Goal: Communication & Community: Ask a question

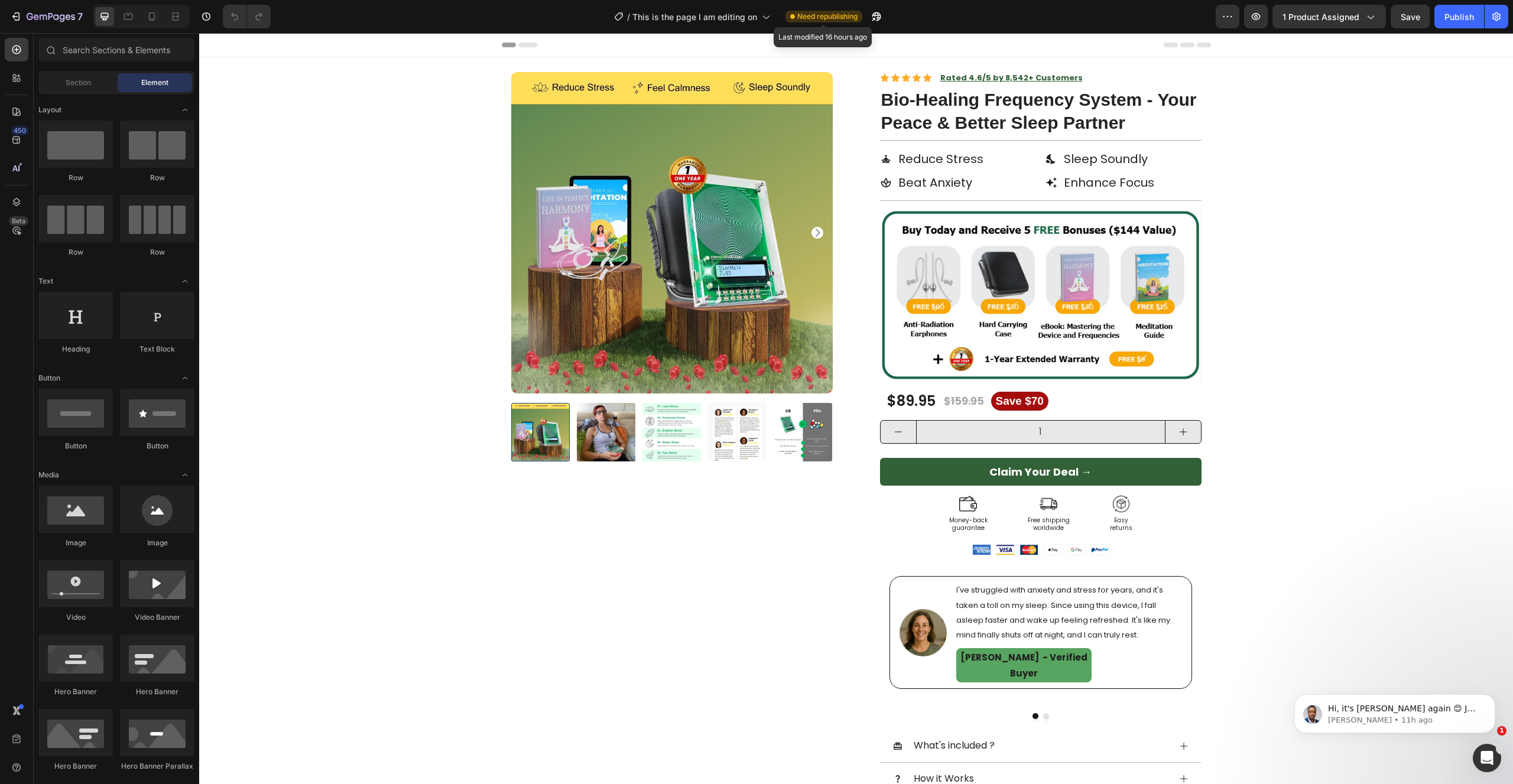
click at [833, 15] on span "Need republishing" at bounding box center [827, 17] width 60 height 11
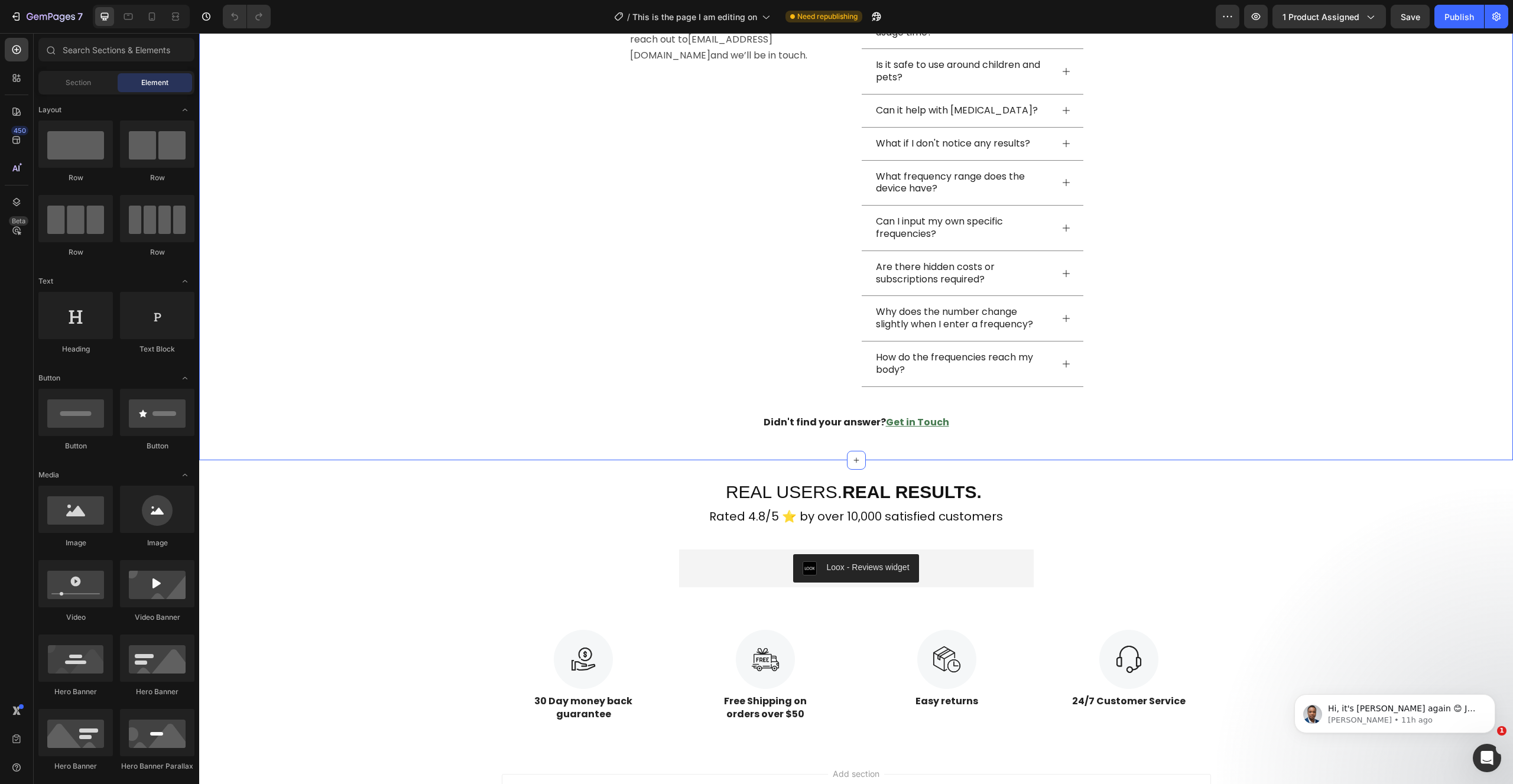
scroll to position [4197, 0]
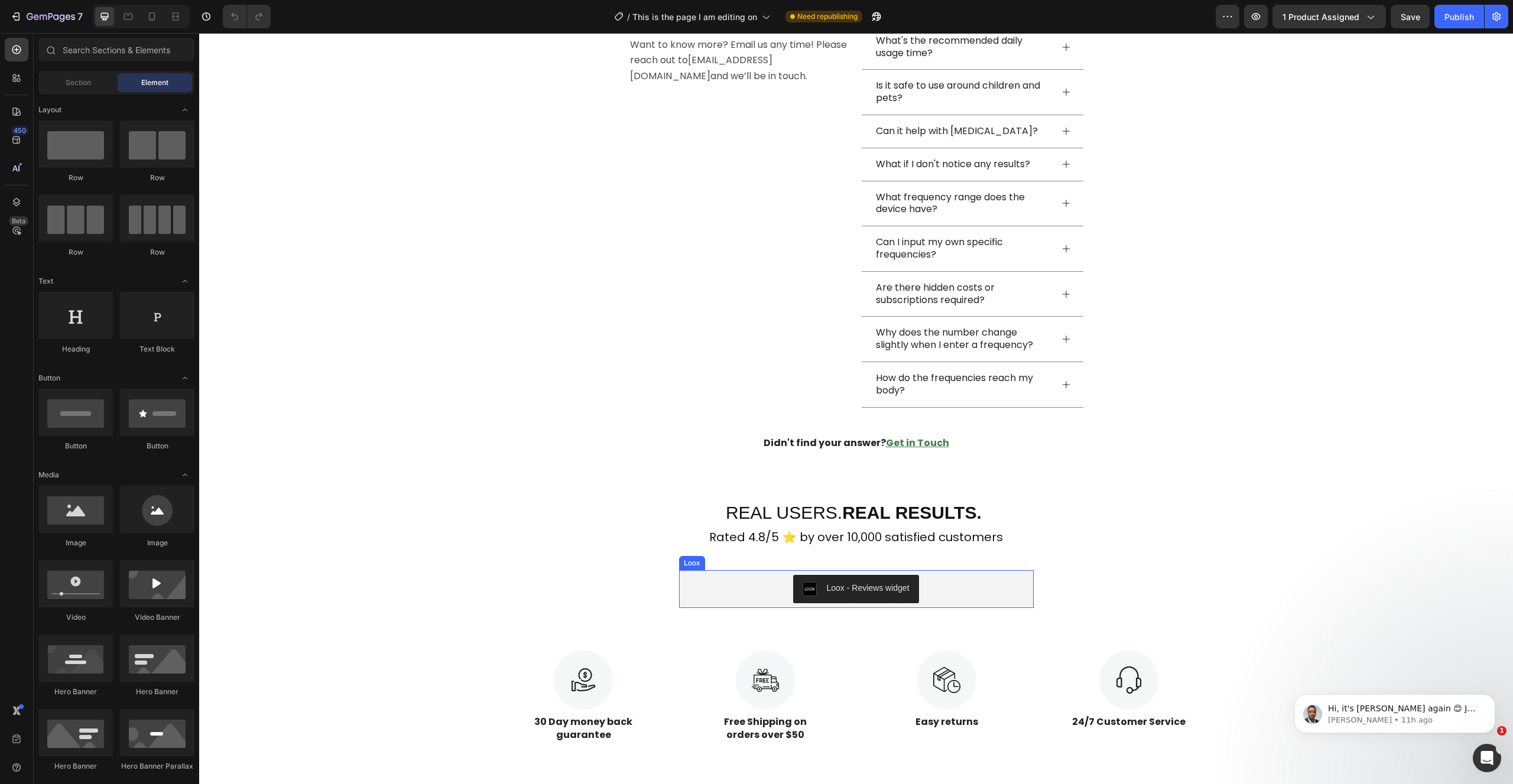
click at [686, 594] on div "Loox - Reviews widget" at bounding box center [856, 589] width 345 height 28
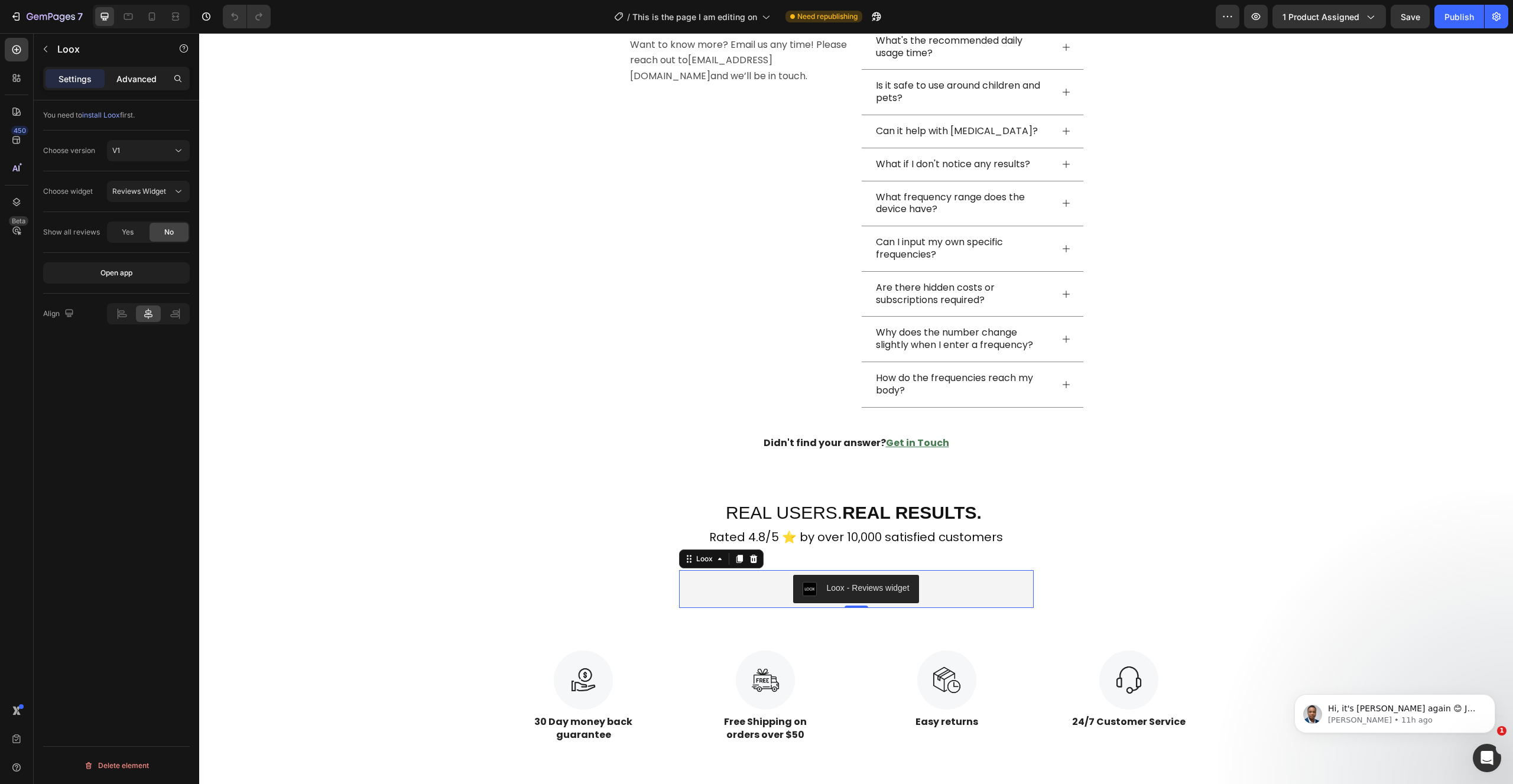
click at [124, 72] on div "Advanced" at bounding box center [137, 78] width 59 height 19
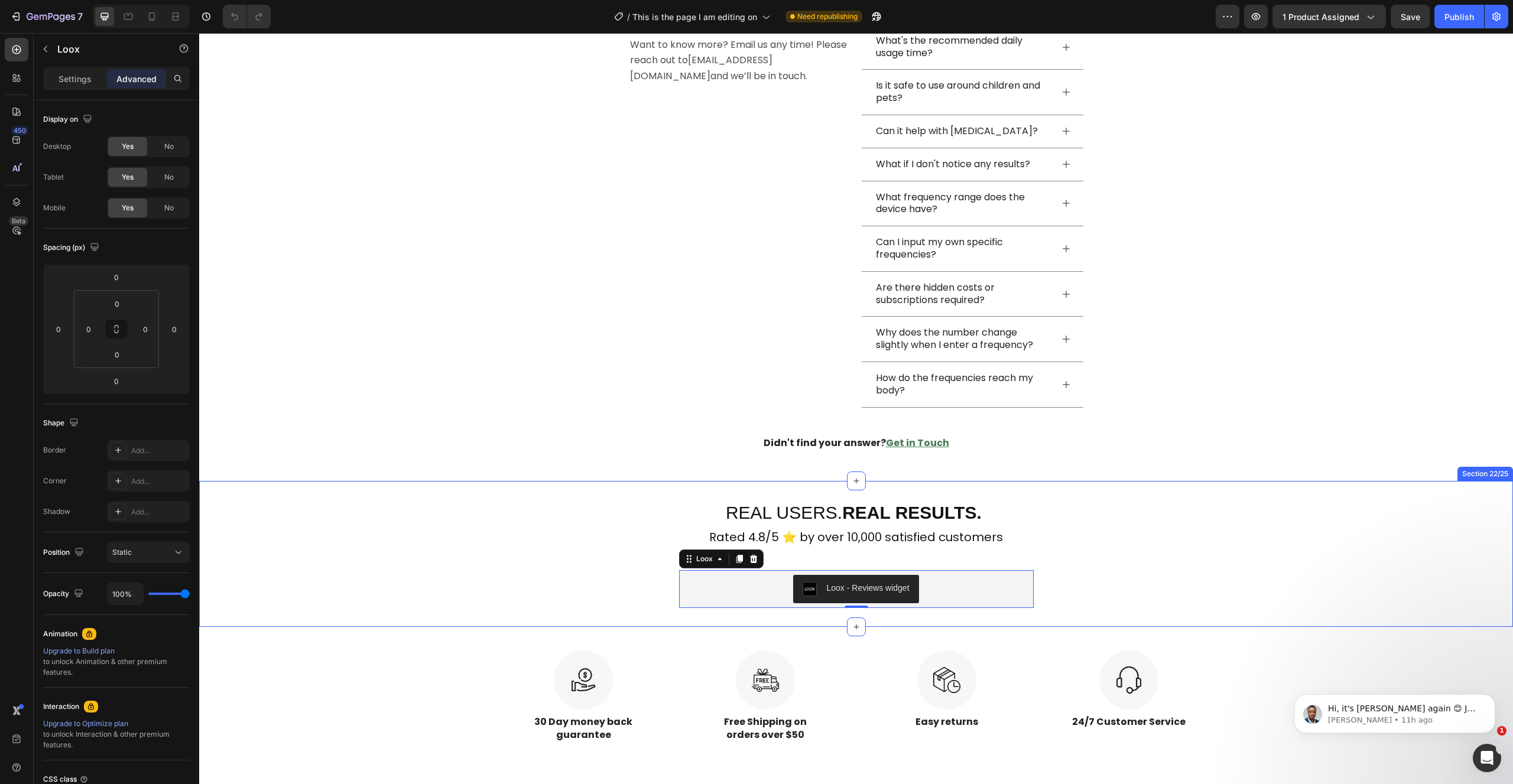
click at [650, 603] on div "REAL USERS. REAL RESULTS. Heading Rated 4.8/5 ⭐ by over 10,000 satisfied custom…" at bounding box center [856, 553] width 1276 height 108
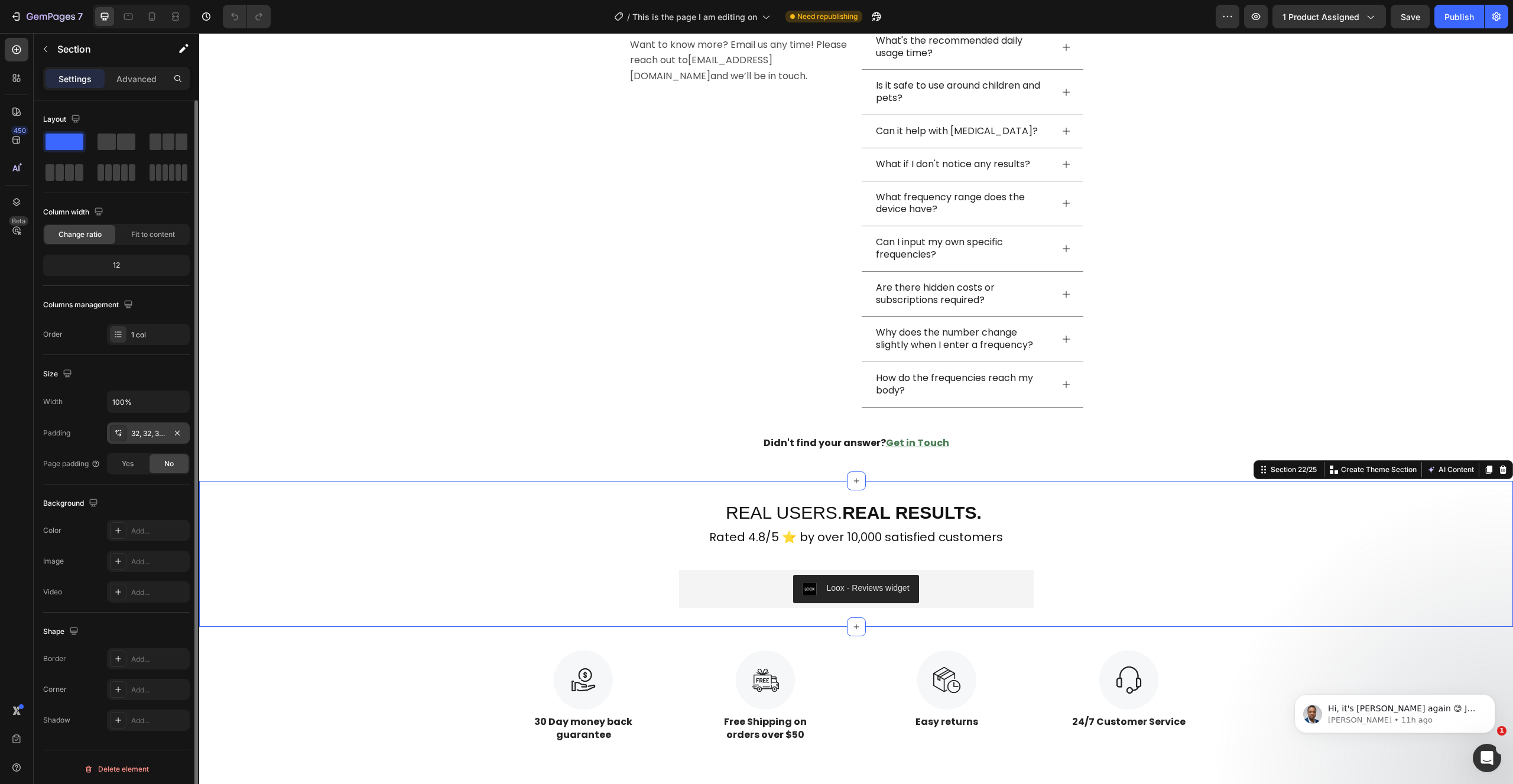
click at [148, 436] on div "32, 32, 32, 32" at bounding box center [148, 434] width 34 height 11
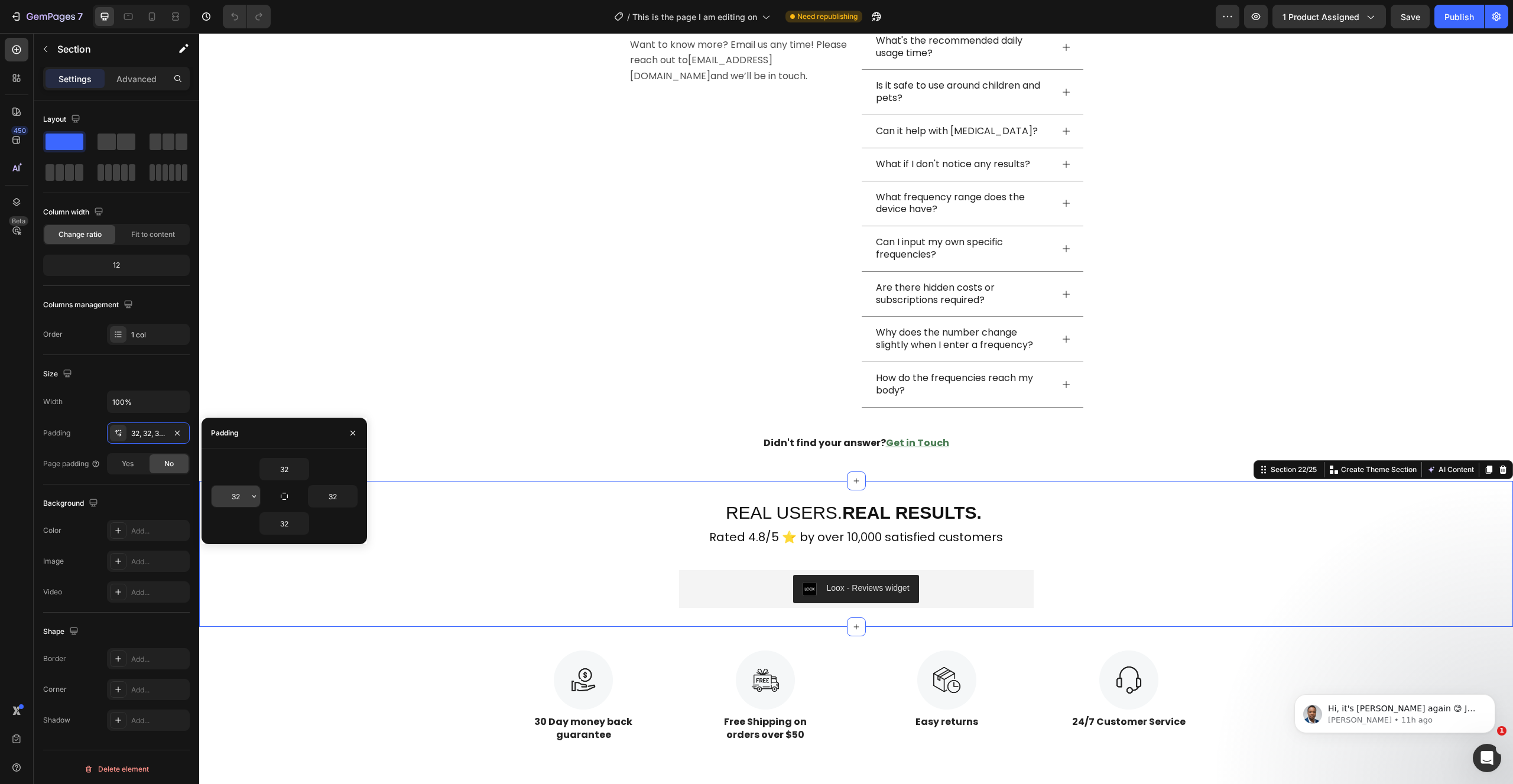
click at [242, 498] on input "32" at bounding box center [236, 496] width 48 height 21
type input "0"
click at [337, 498] on input "32" at bounding box center [333, 496] width 48 height 21
type input "0"
click at [1452, 14] on div "Publish" at bounding box center [1459, 17] width 30 height 13
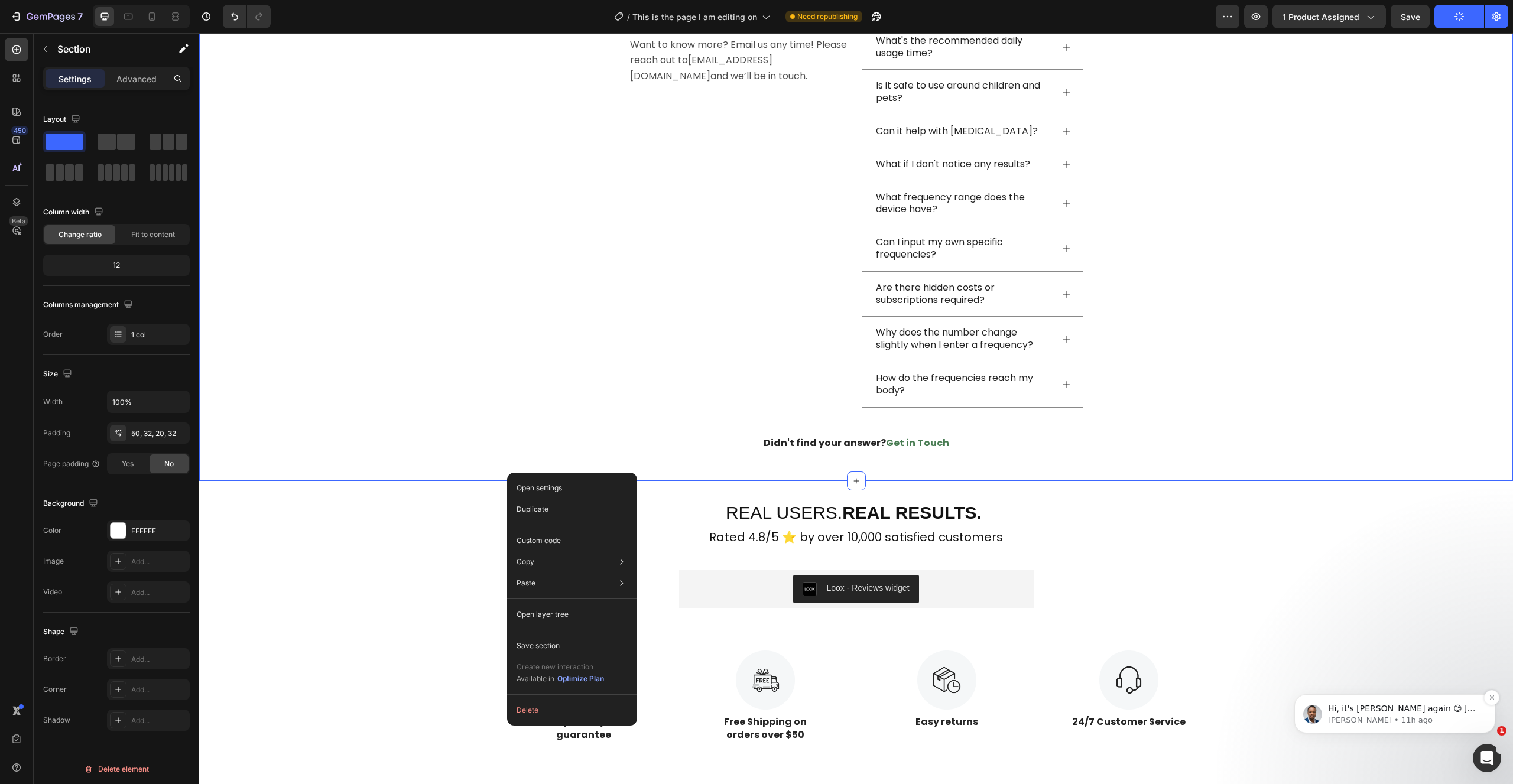
click at [1424, 712] on p "Hi, it's [PERSON_NAME] again 😊 Just want to follow up since I have not received…" at bounding box center [1404, 709] width 152 height 12
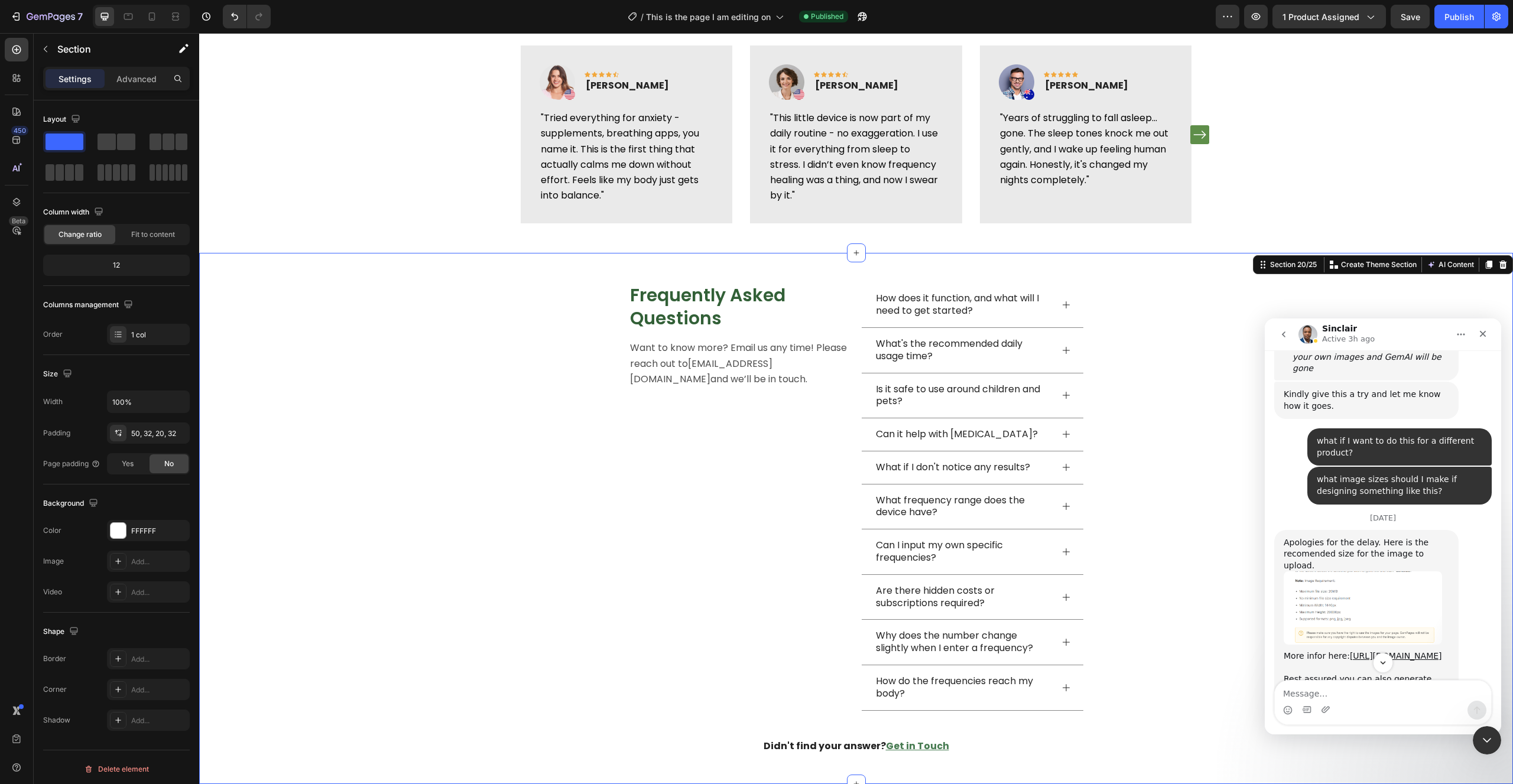
scroll to position [421, 0]
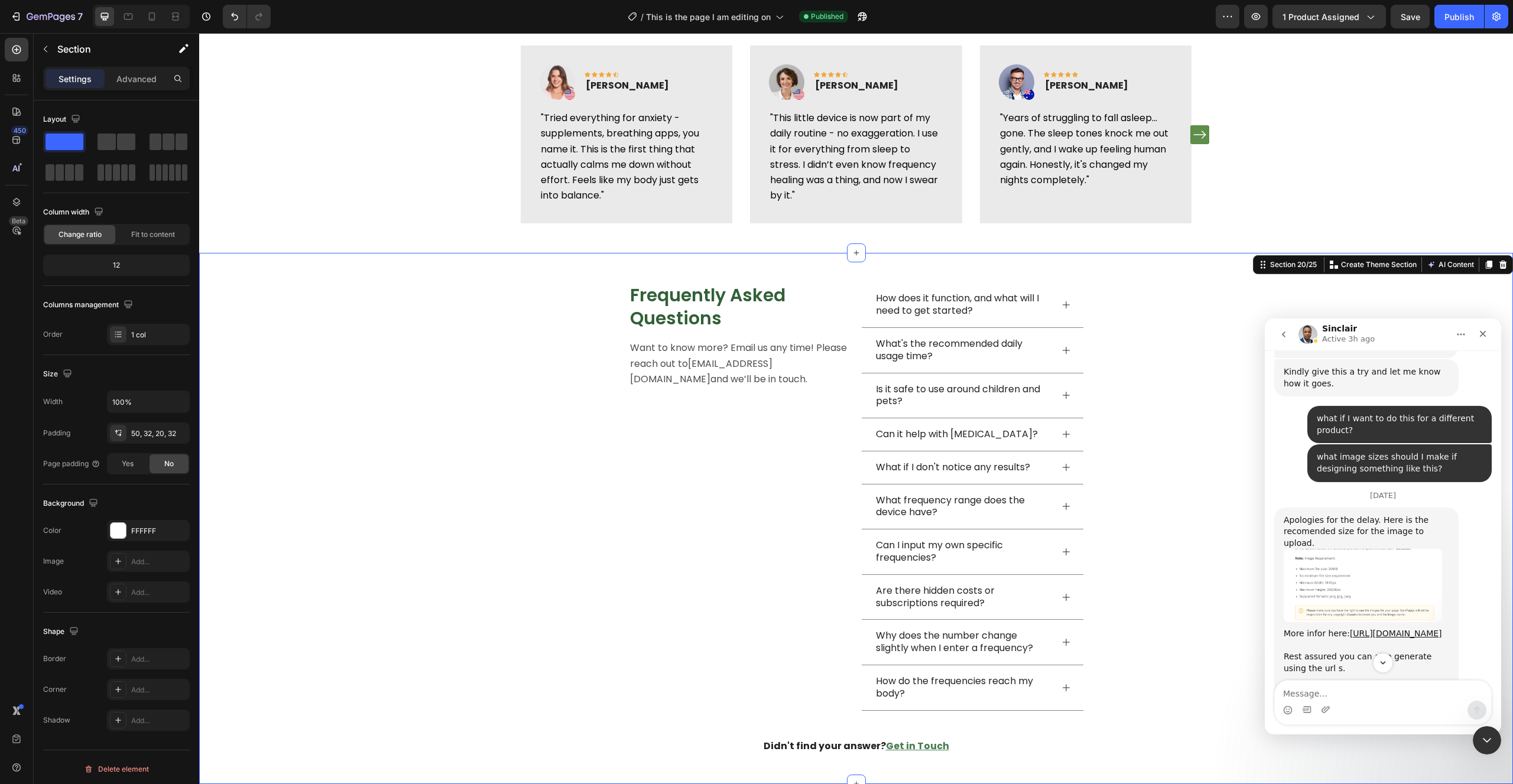
click at [1324, 549] on img "Emerald says…" at bounding box center [1363, 585] width 158 height 73
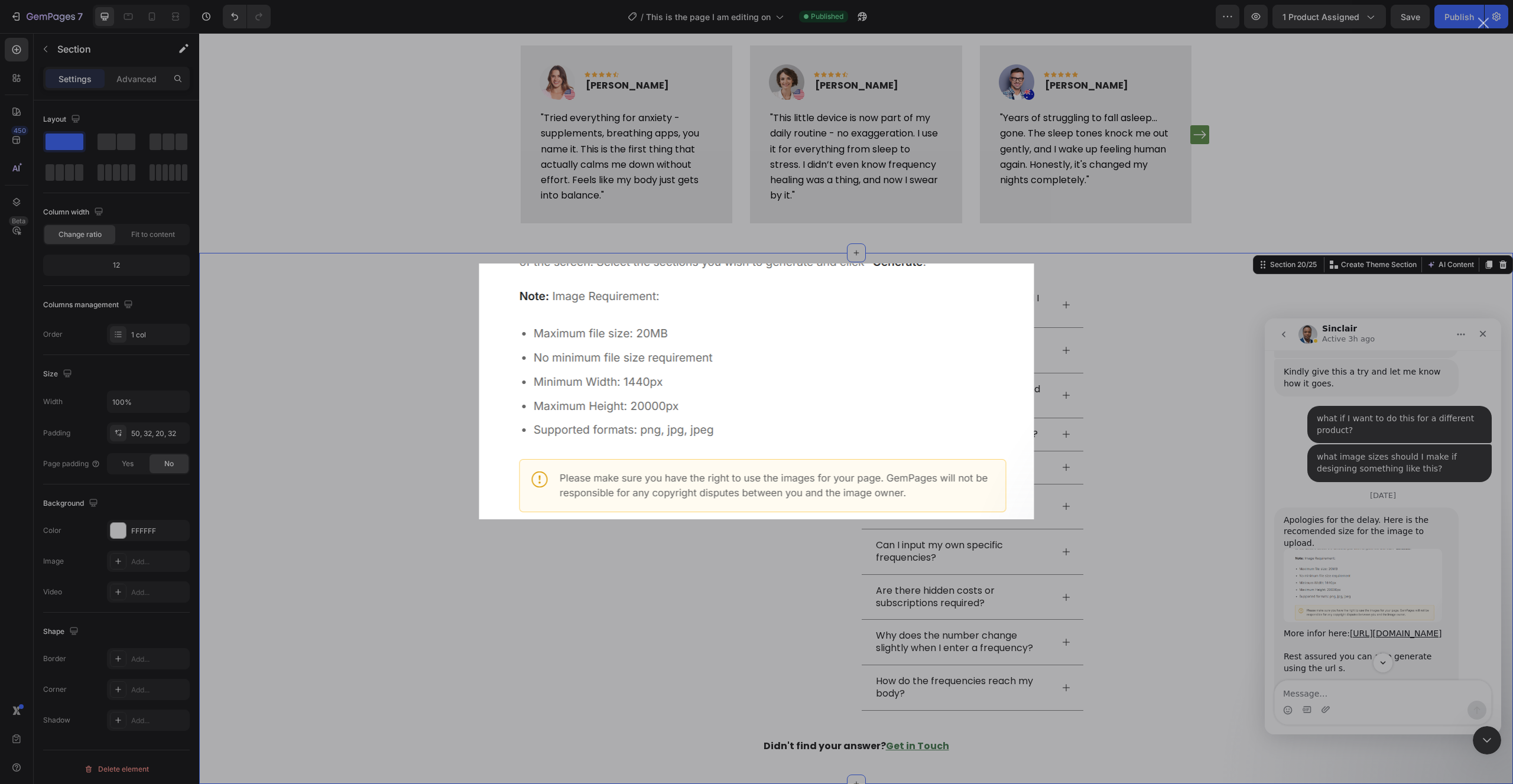
click at [1331, 509] on div "Intercom messenger" at bounding box center [756, 392] width 1513 height 784
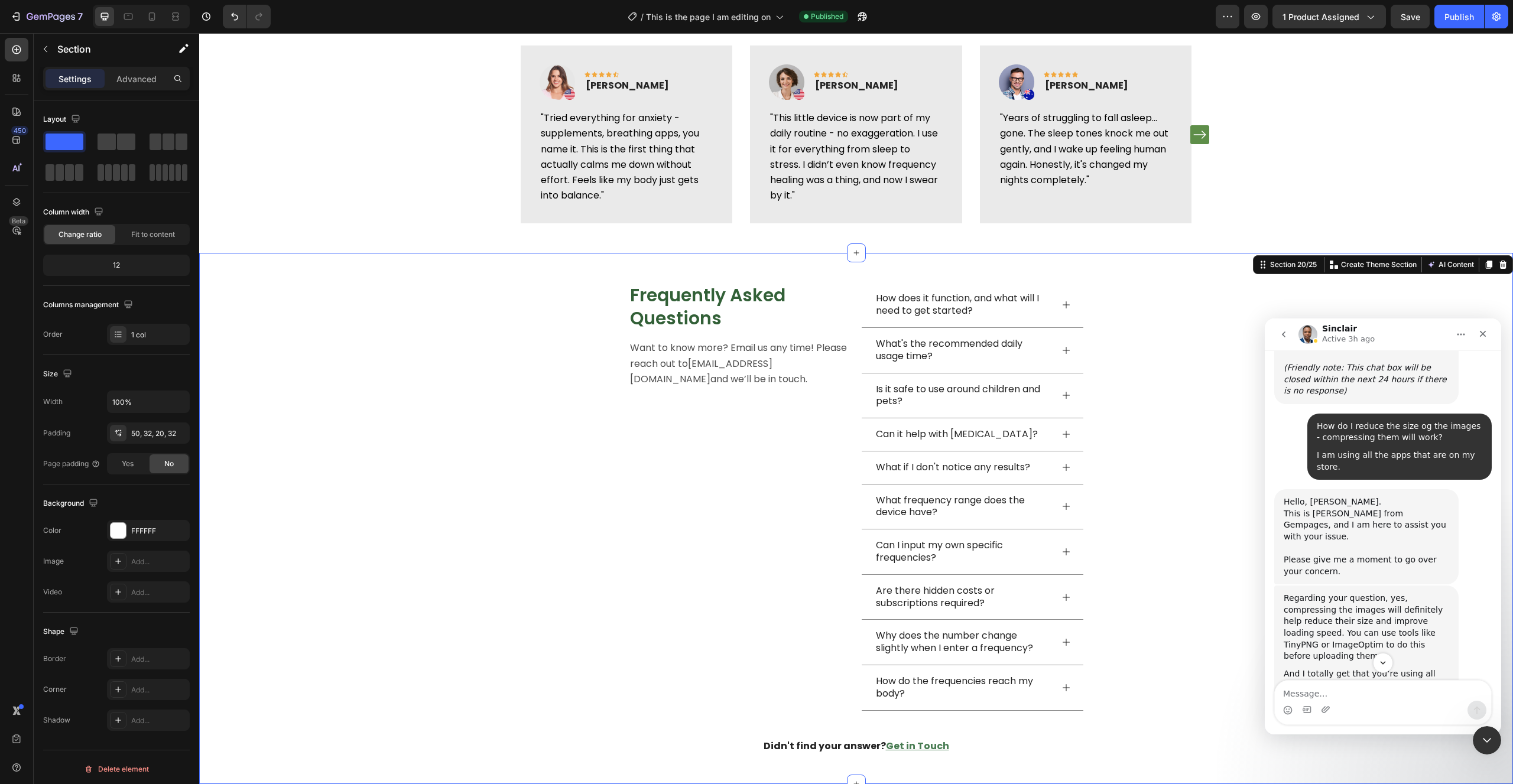
scroll to position [19430, 0]
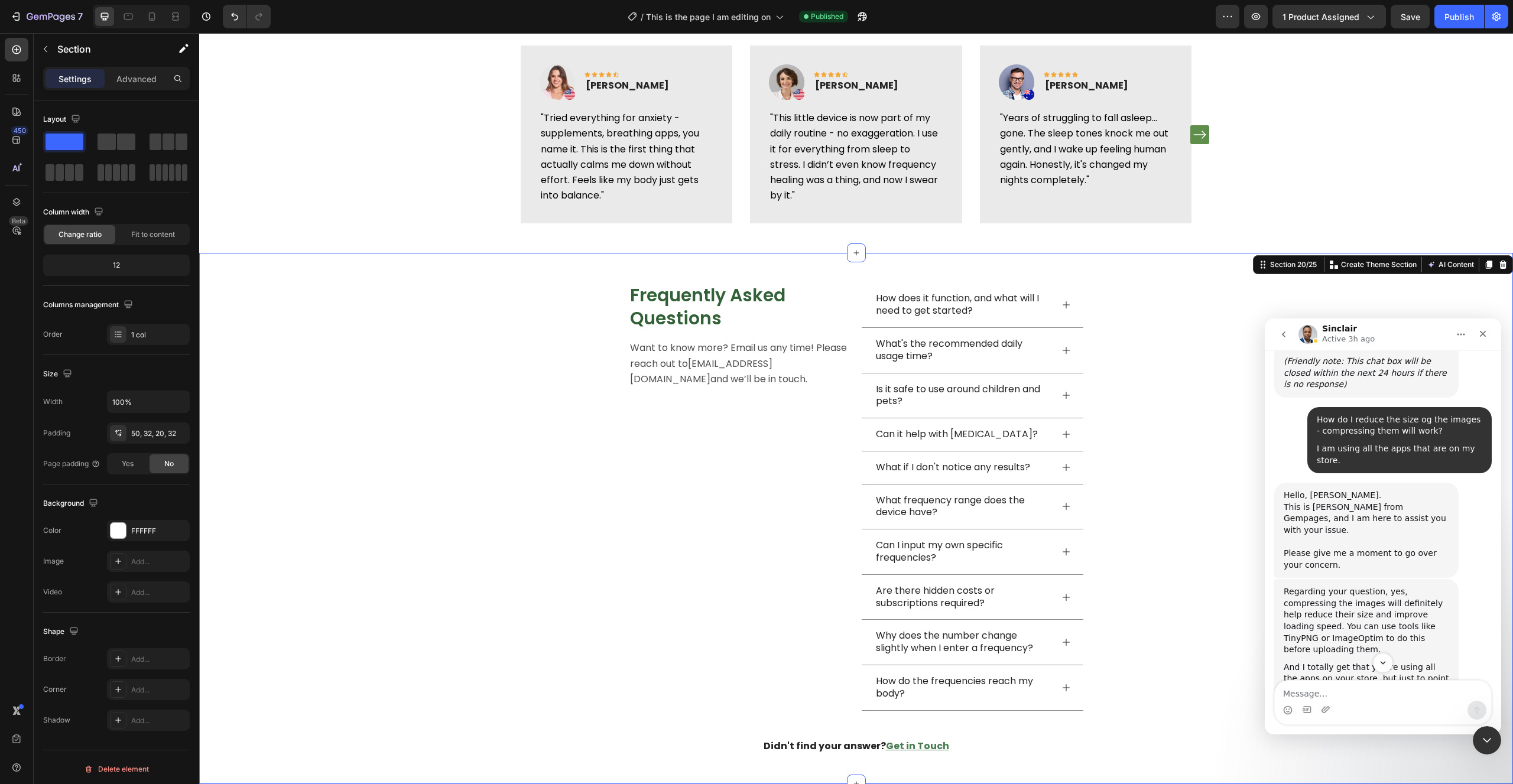
drag, startPoint x: 1294, startPoint y: 454, endPoint x: 1360, endPoint y: 527, distance: 98.4
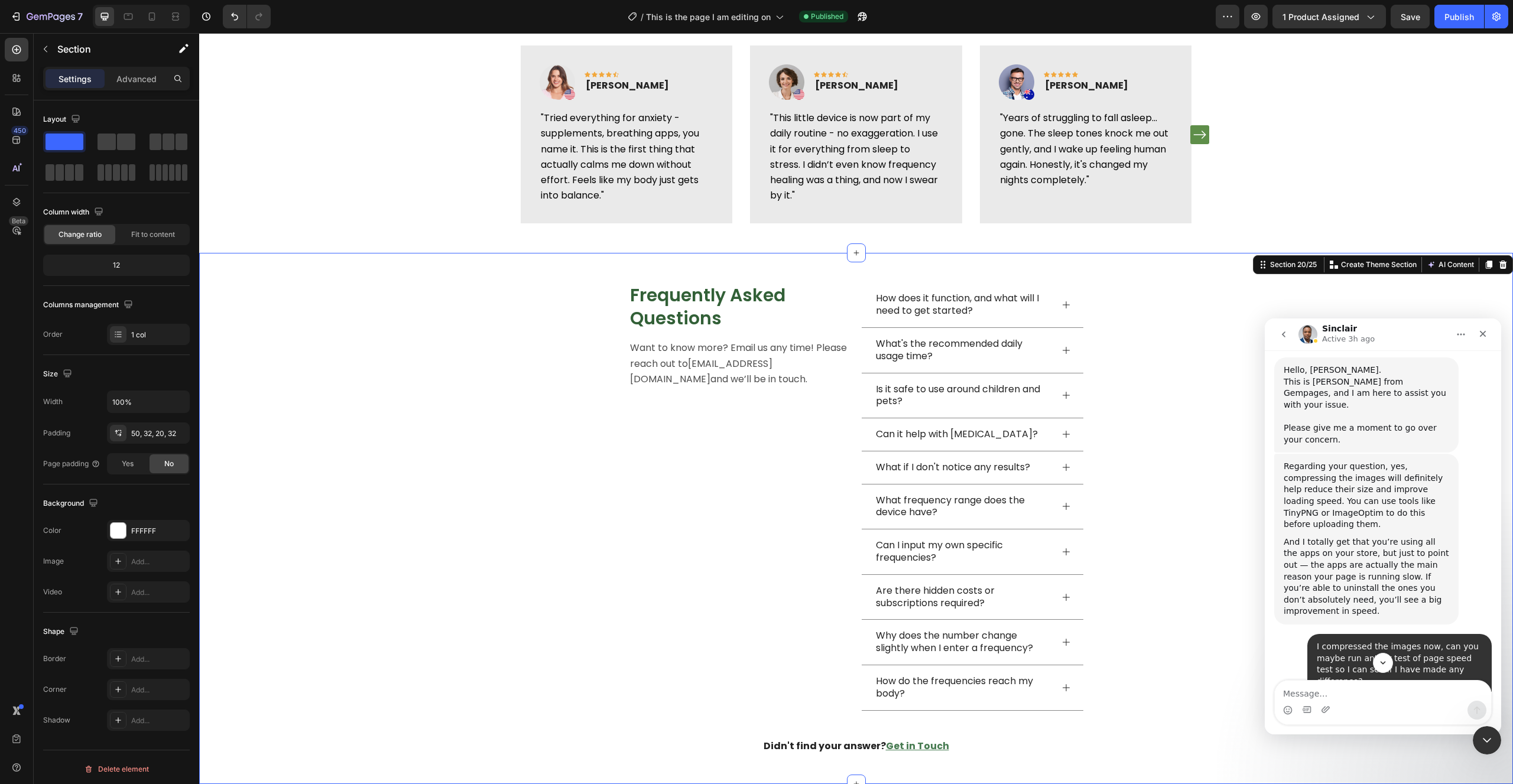
scroll to position [19579, 0]
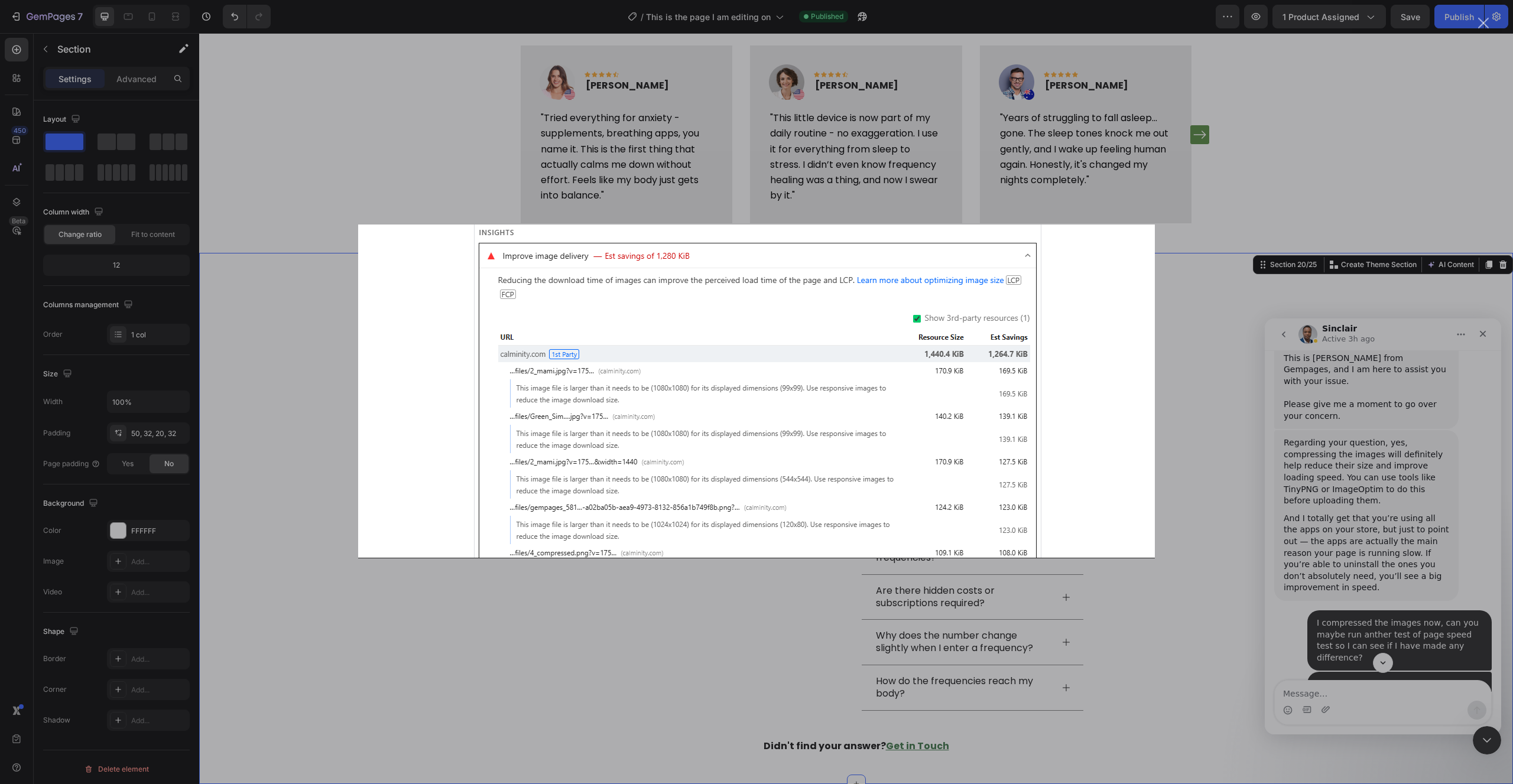
click at [1362, 496] on div "Intercom messenger" at bounding box center [756, 392] width 1513 height 784
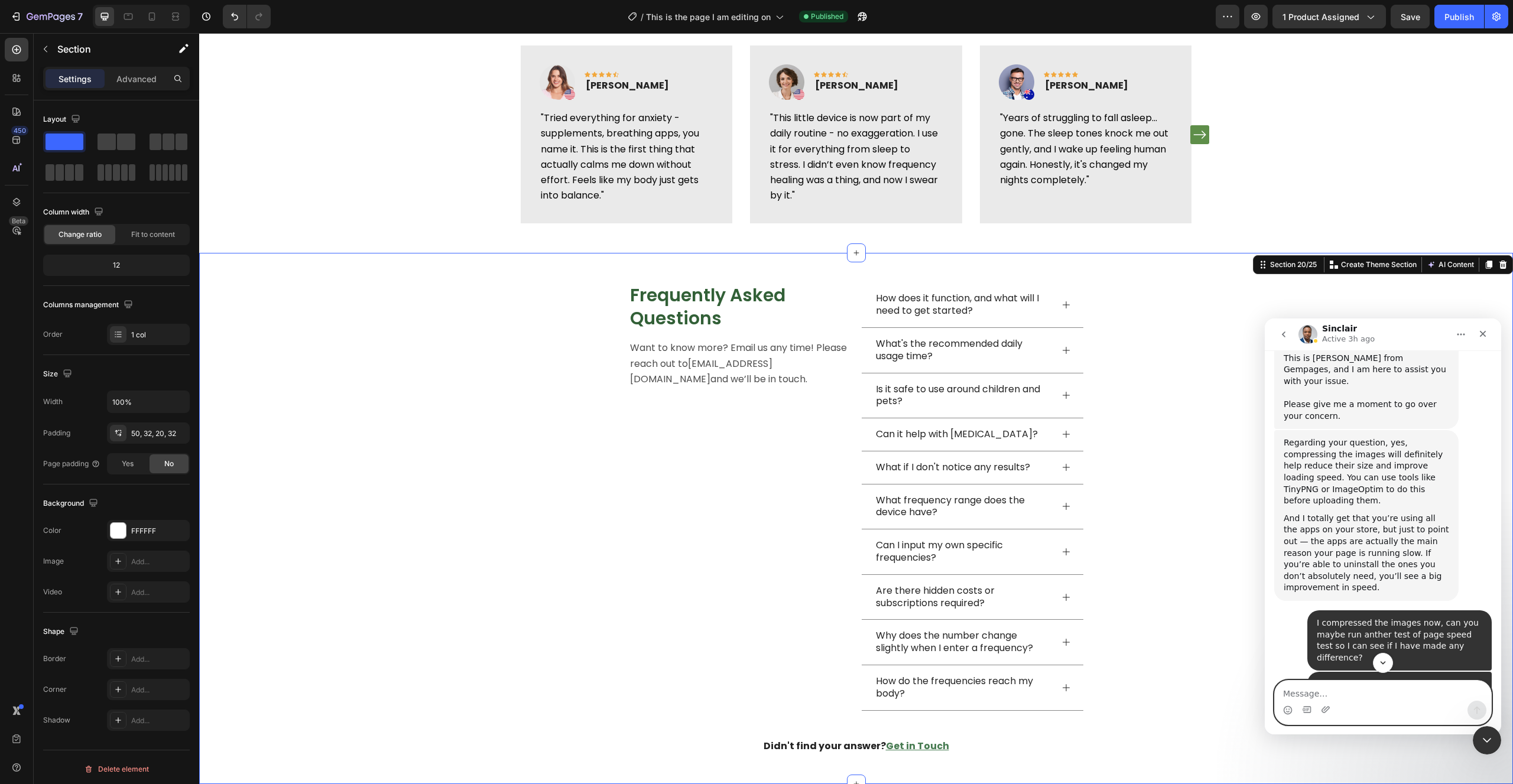
click at [1357, 688] on textarea "Message…" at bounding box center [1383, 690] width 216 height 20
type textarea "which images are this?"
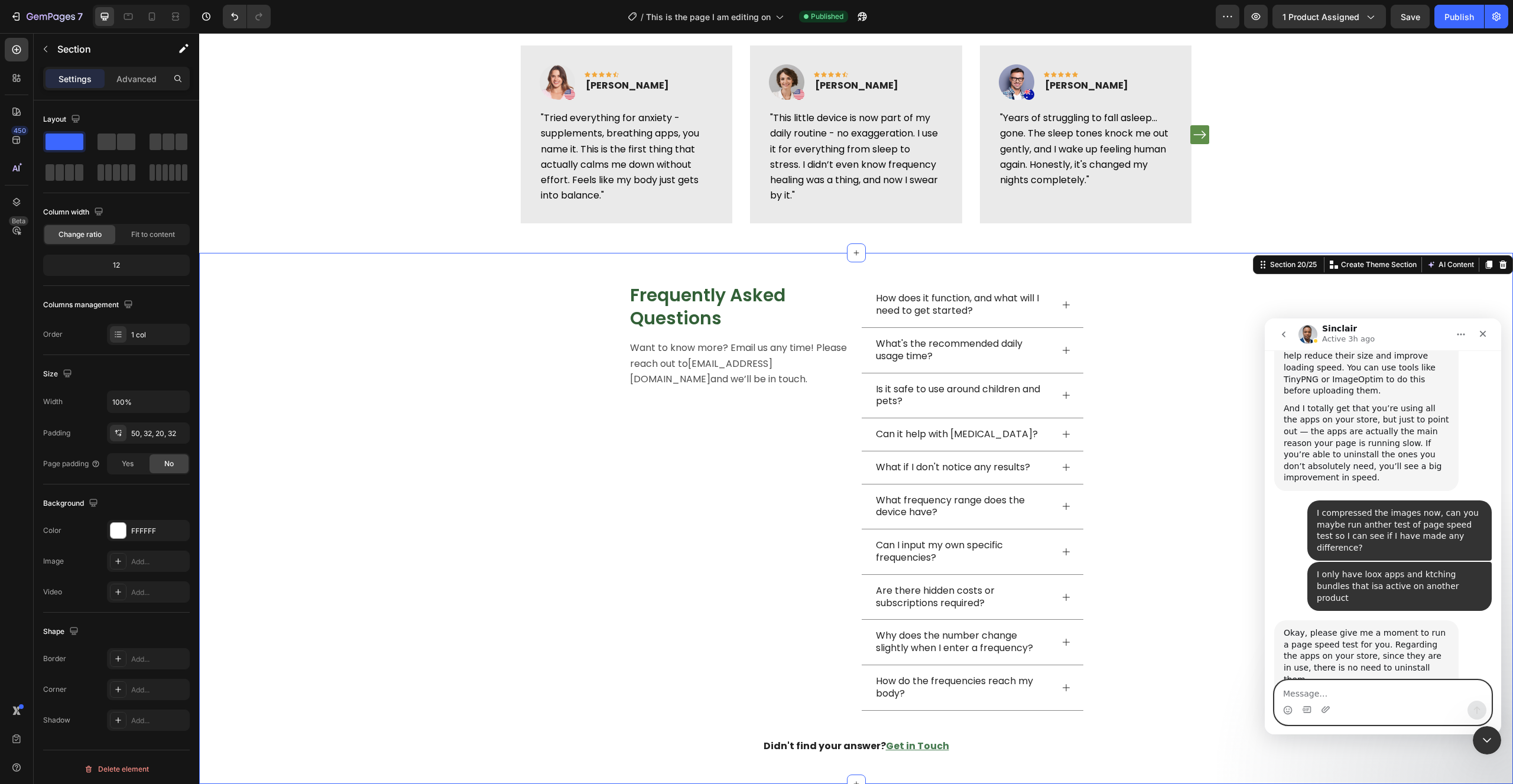
scroll to position [19391, 0]
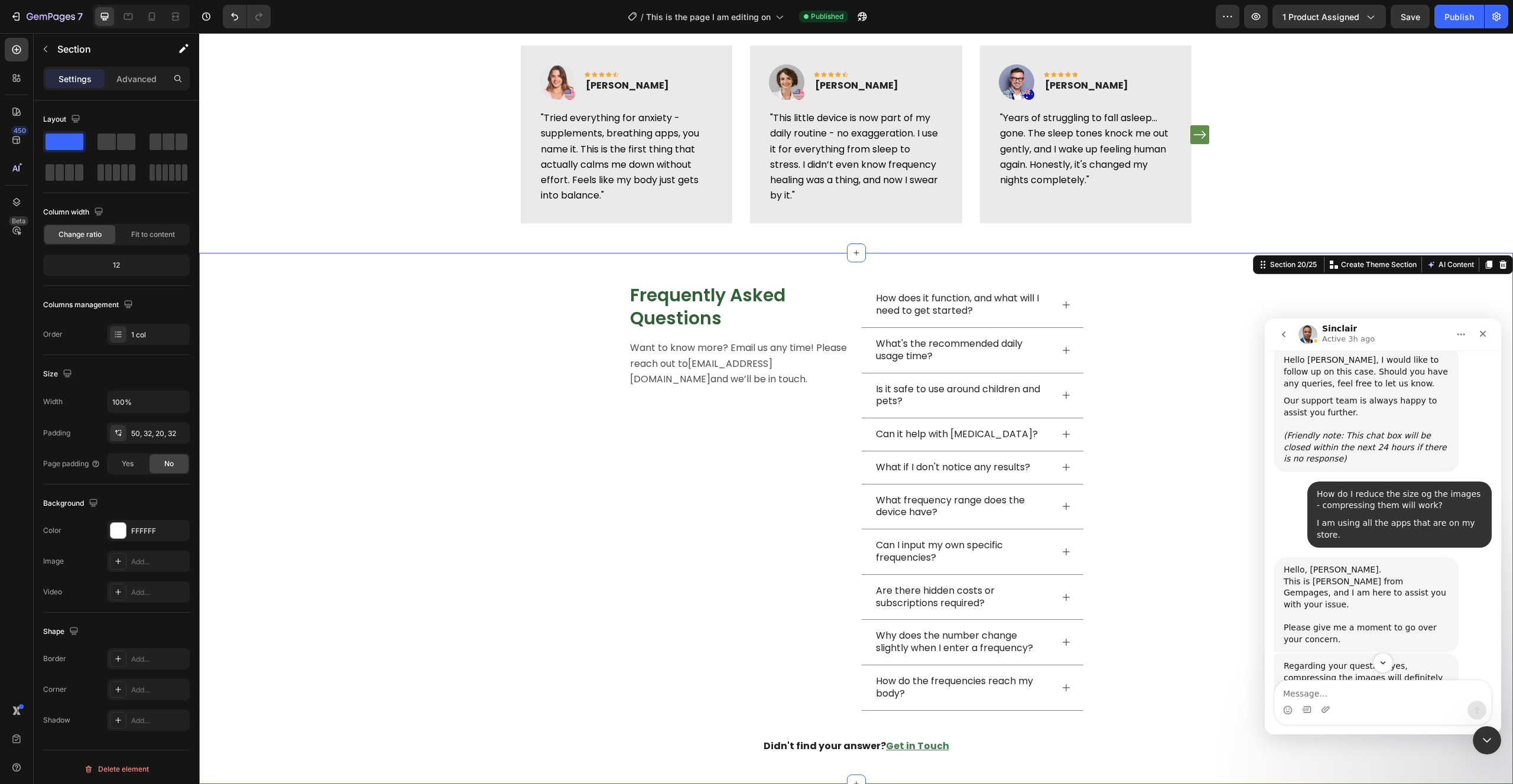
scroll to position [19736, 0]
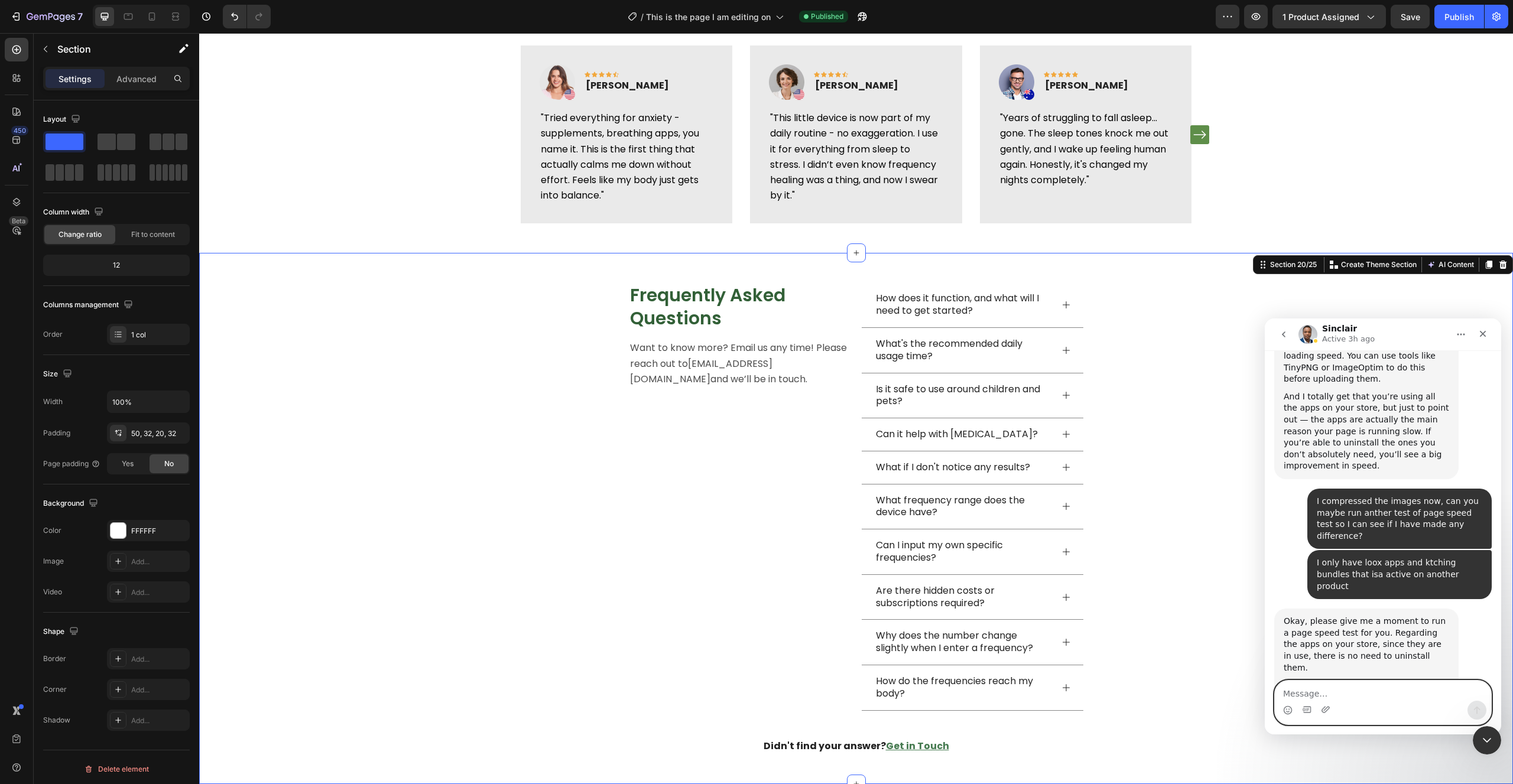
click at [1335, 696] on textarea "Message…" at bounding box center [1383, 690] width 216 height 20
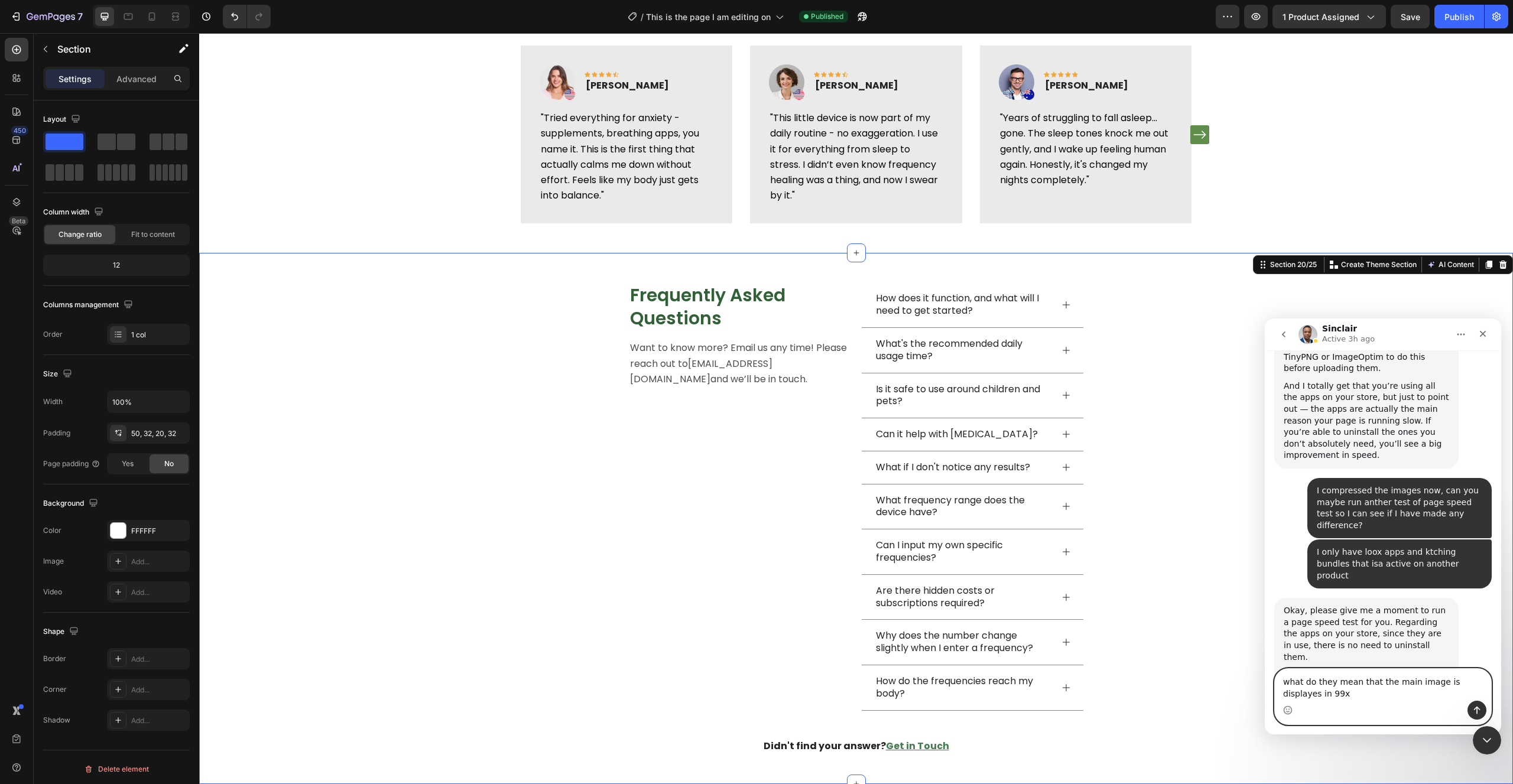
scroll to position [19748, 0]
type textarea "what do they mean that the main image is displayes in 99x99 px is it not 1000x1…"
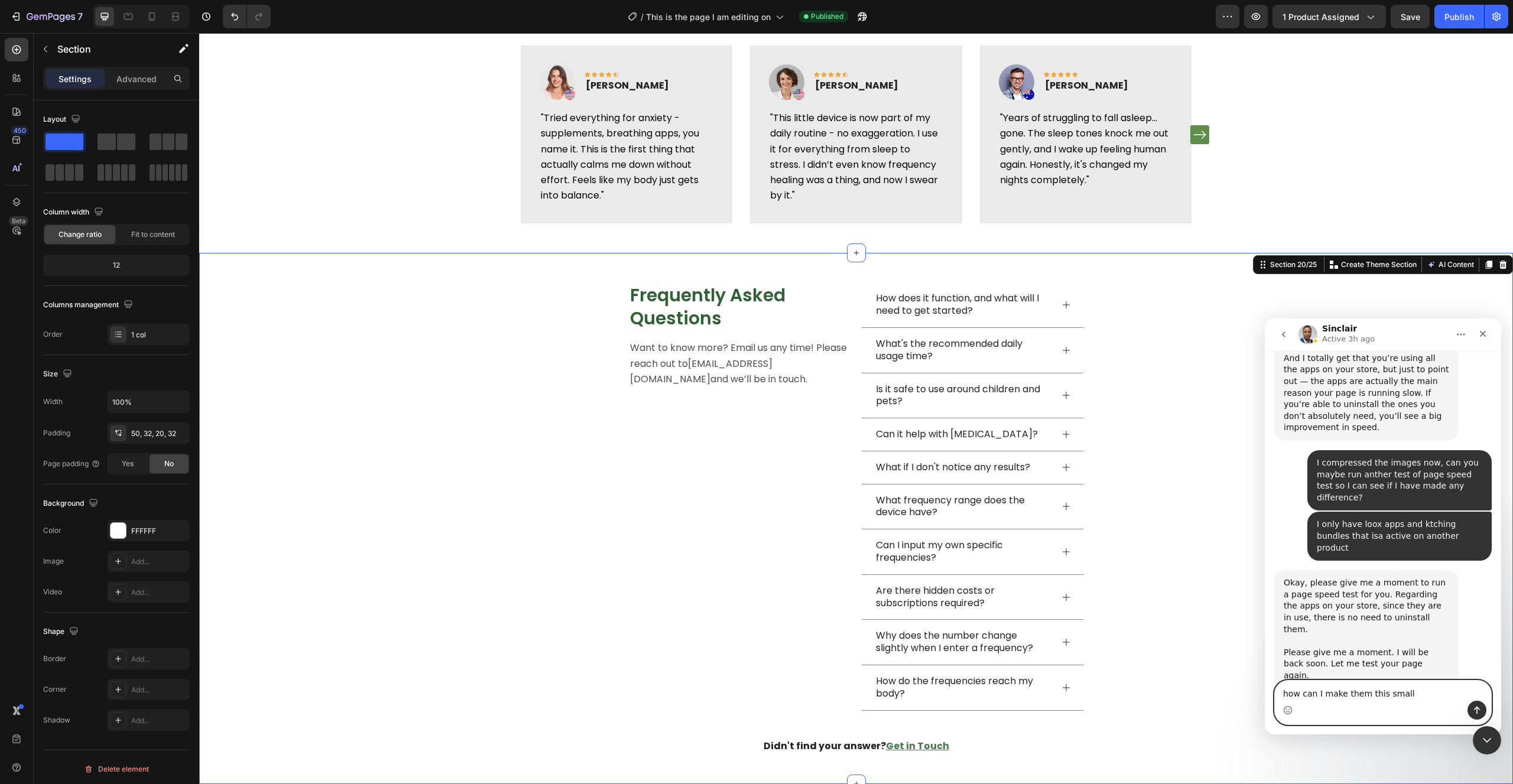
type textarea "how can I make them this small?"
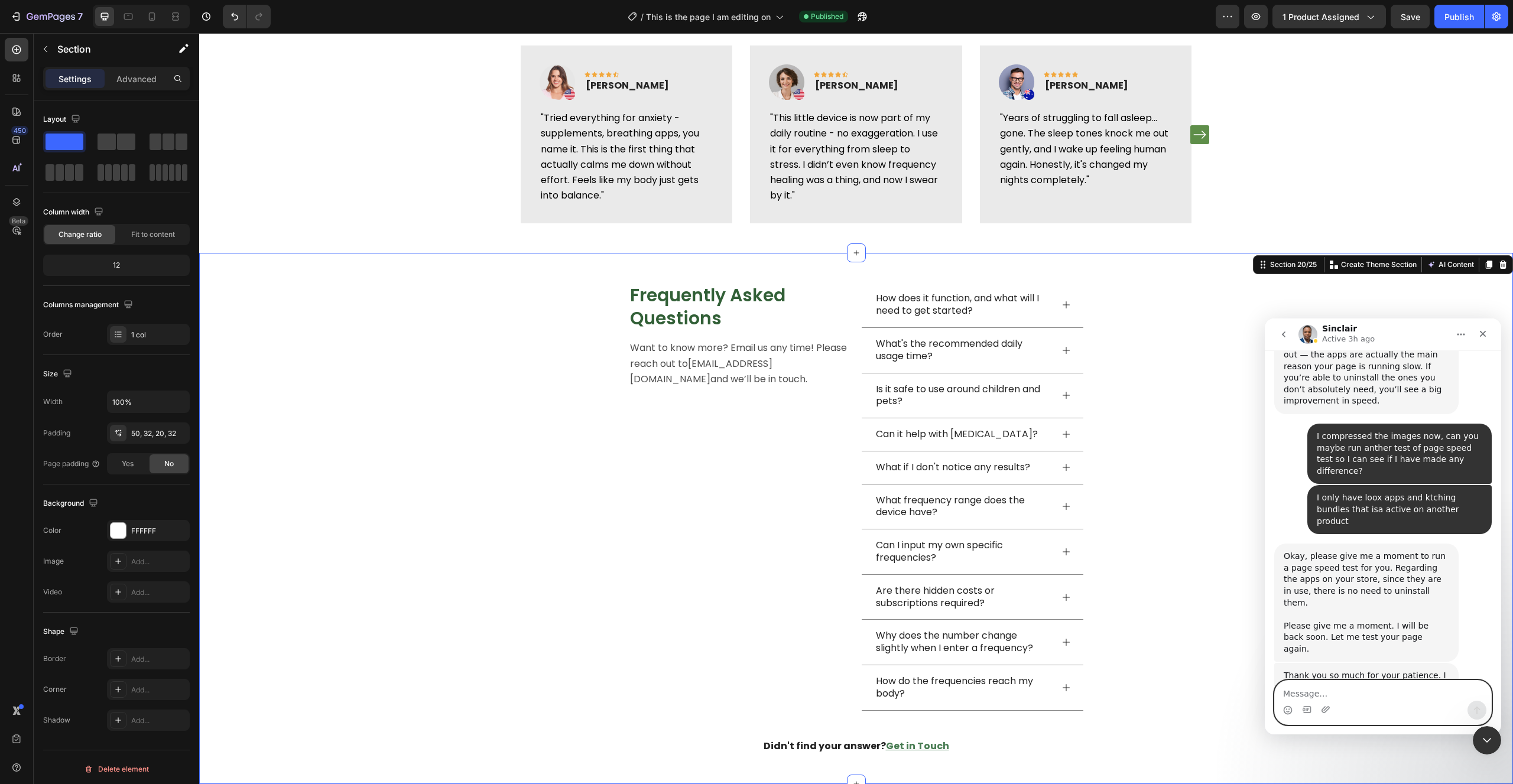
scroll to position [19829, 0]
